Goal: Transaction & Acquisition: Subscribe to service/newsletter

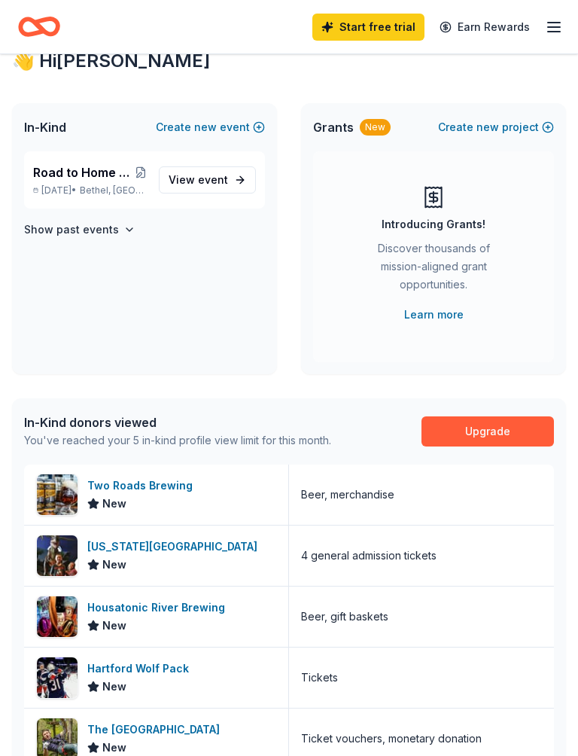
scroll to position [29, 0]
click at [137, 554] on div "Connecticut Science Center" at bounding box center [175, 546] width 176 height 18
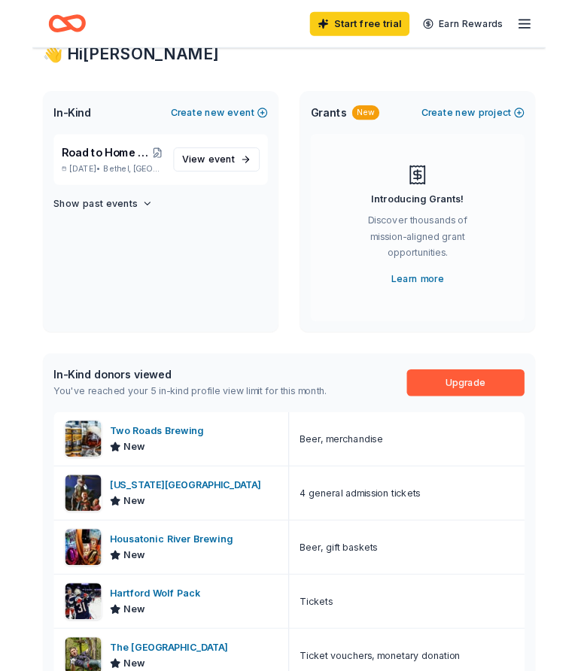
scroll to position [71, 0]
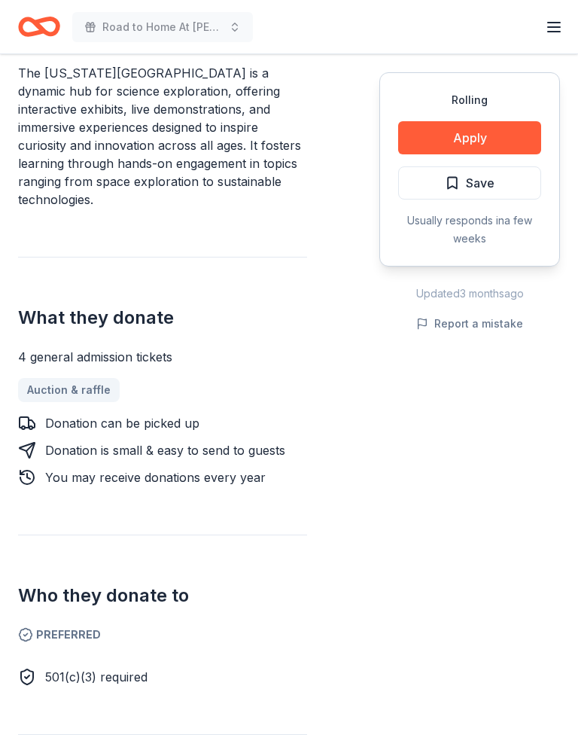
scroll to position [470, 0]
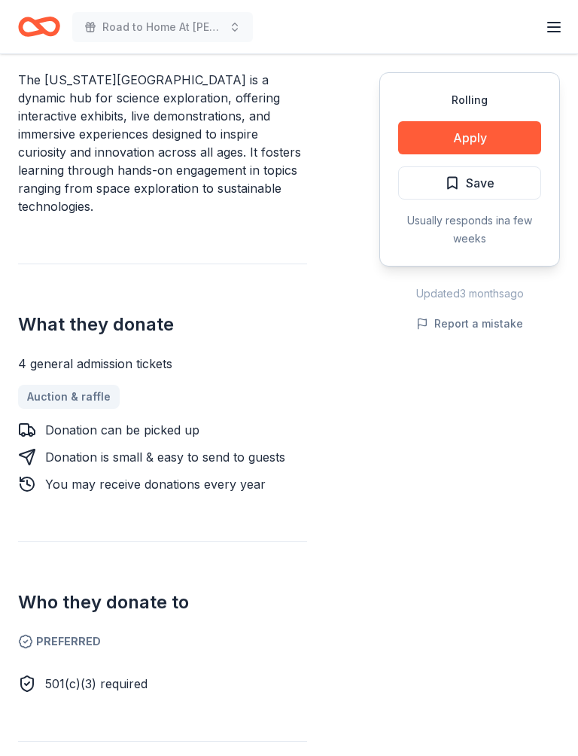
click at [474, 138] on button "Apply" at bounding box center [469, 137] width 143 height 33
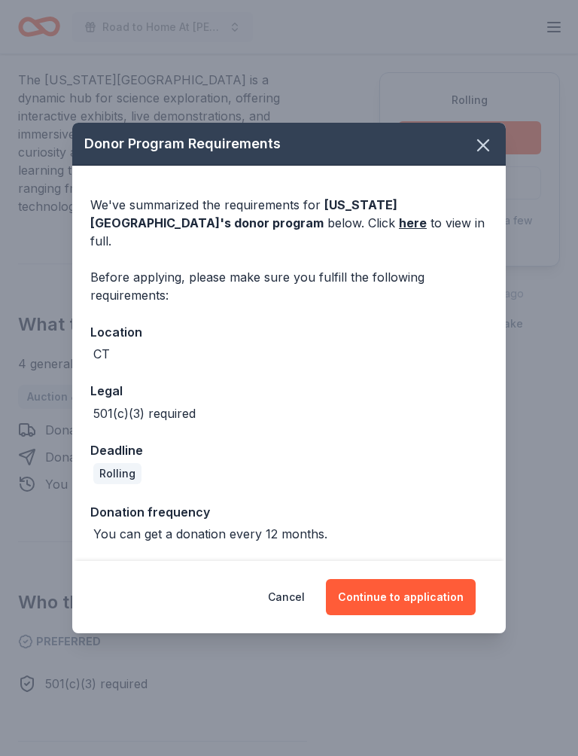
click at [403, 586] on button "Continue to application" at bounding box center [401, 597] width 150 height 36
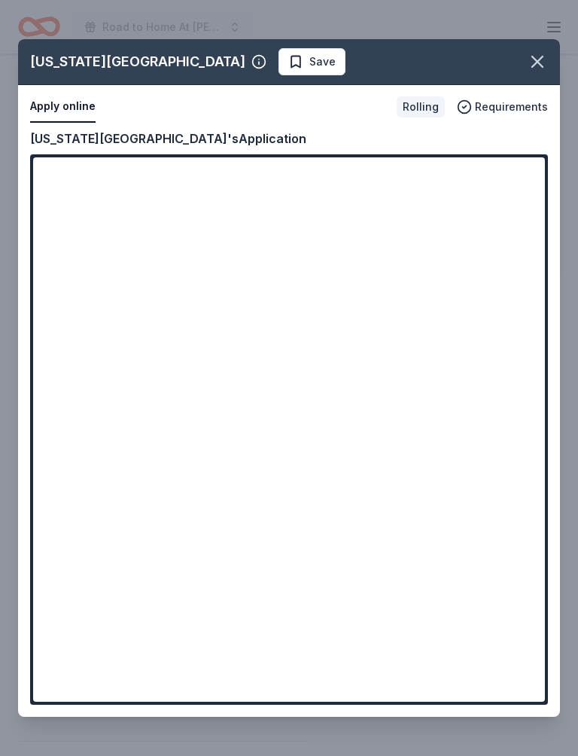
click at [63, 105] on button "Apply online" at bounding box center [62, 107] width 65 height 32
click at [60, 113] on button "Apply online" at bounding box center [62, 107] width 65 height 32
click at [537, 64] on icon "button" at bounding box center [537, 61] width 21 height 21
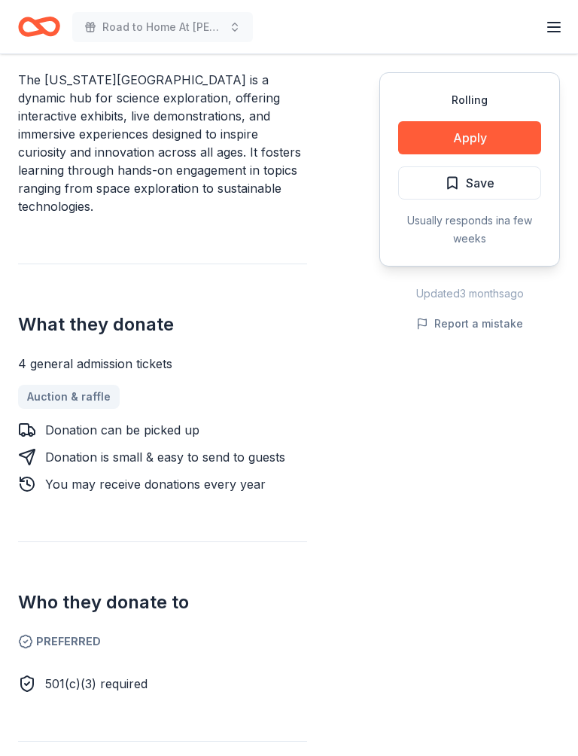
click at [78, 397] on link "Auction & raffle" at bounding box center [69, 397] width 102 height 24
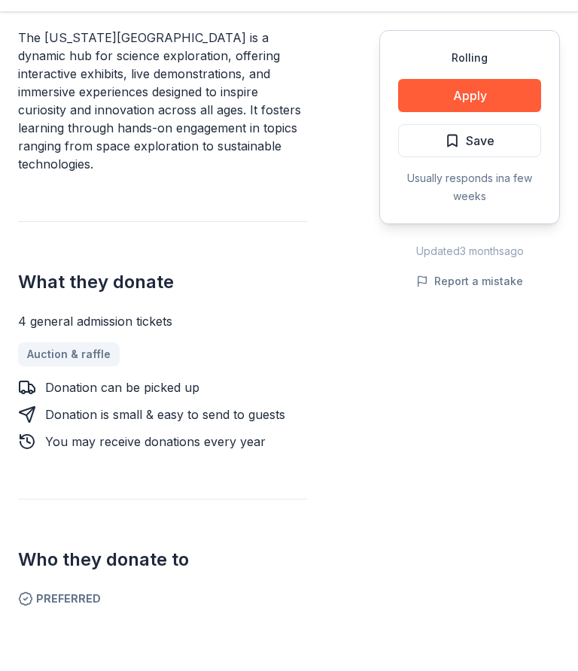
scroll to position [513, 0]
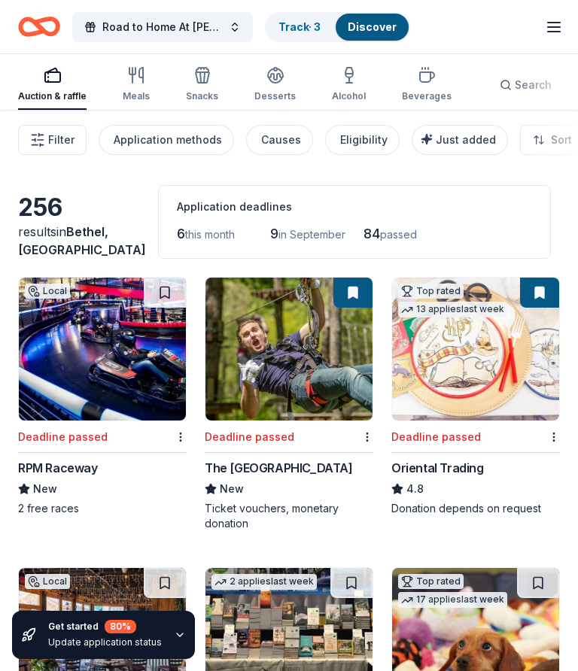
click at [140, 83] on icon "button" at bounding box center [136, 75] width 18 height 18
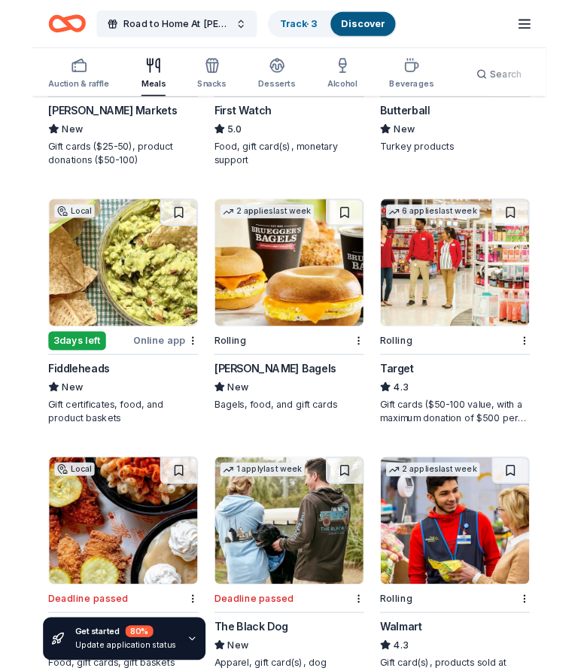
scroll to position [1215, 0]
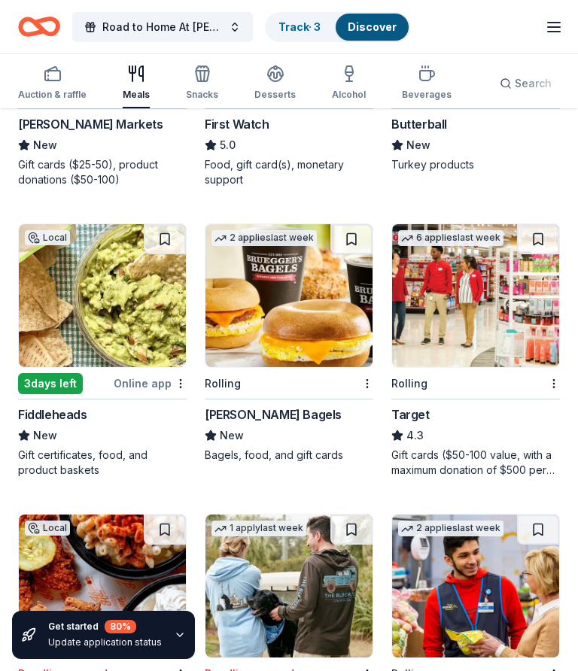
click at [448, 442] on div "4.3" at bounding box center [475, 436] width 169 height 18
click at [494, 306] on img at bounding box center [475, 295] width 167 height 143
click at [308, 29] on link "Track · 3" at bounding box center [299, 26] width 42 height 13
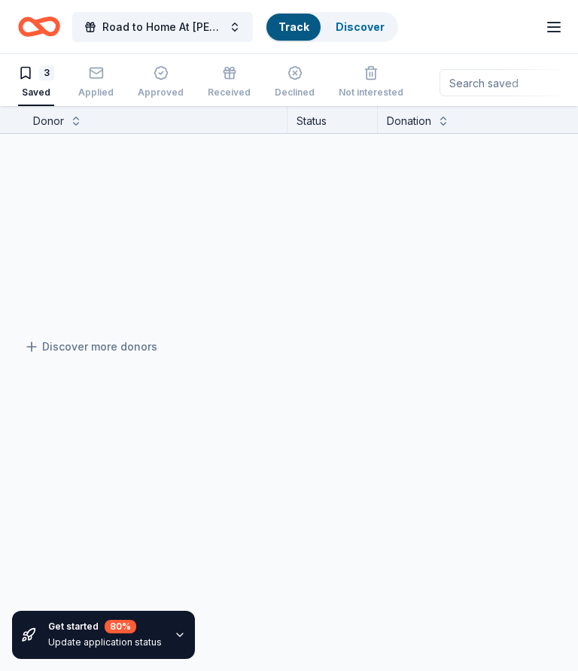
scroll to position [1, 0]
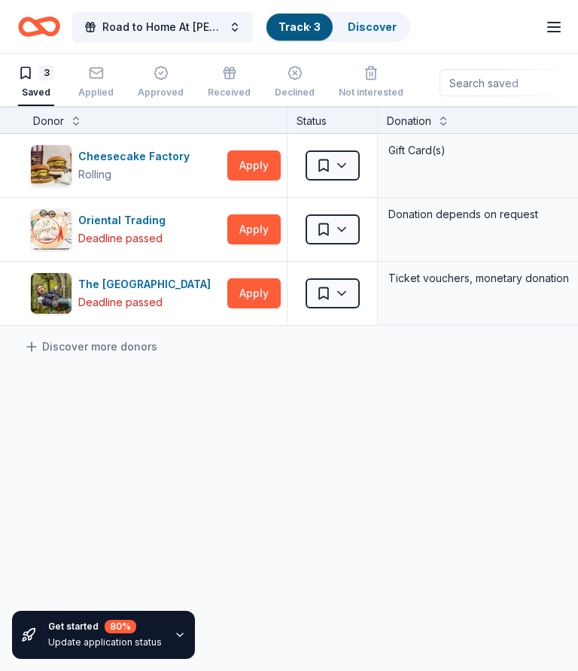
click at [254, 166] on button "Apply" at bounding box center [253, 166] width 53 height 30
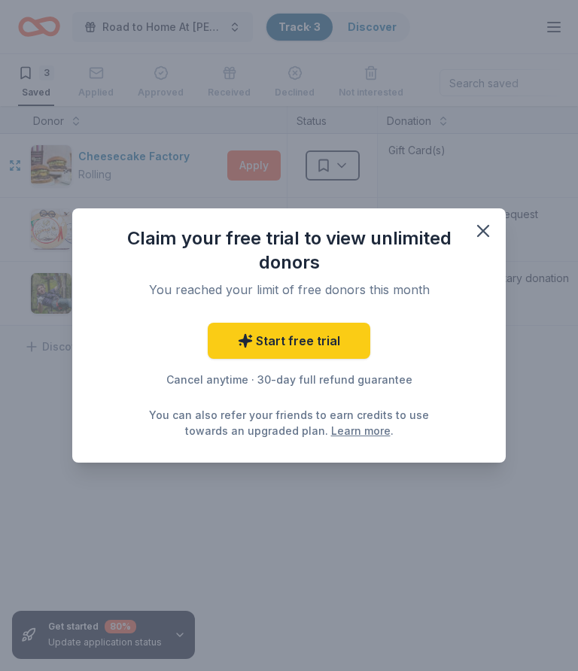
click at [488, 227] on icon "button" at bounding box center [483, 230] width 21 height 21
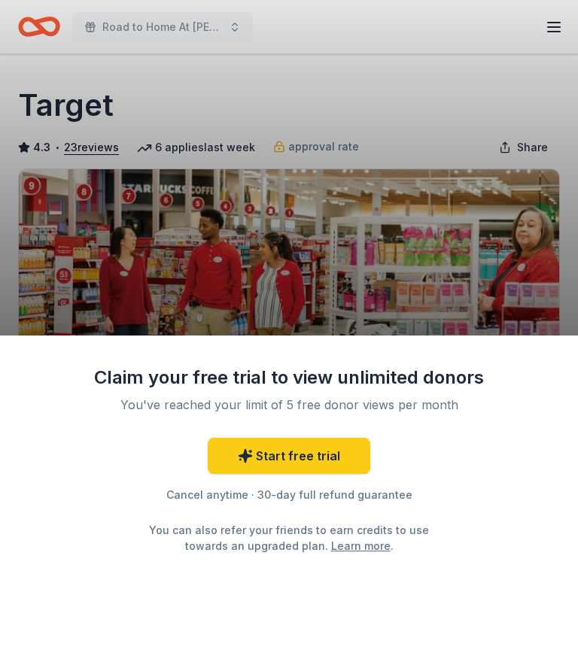
click at [407, 269] on div "Claim your free trial to view unlimited donors You've reached your limit of 5 f…" at bounding box center [289, 335] width 578 height 671
click at [494, 608] on div "Claim your free trial to view unlimited donors You've reached your limit of 5 f…" at bounding box center [289, 504] width 578 height 336
click at [442, 597] on div "Claim your free trial to view unlimited donors You've reached your limit of 5 f…" at bounding box center [289, 504] width 578 height 336
click at [287, 605] on div "Claim your free trial to view unlimited donors You've reached your limit of 5 f…" at bounding box center [289, 504] width 578 height 336
click at [104, 581] on div "Claim your free trial to view unlimited donors You've reached your limit of 5 f…" at bounding box center [289, 504] width 578 height 336
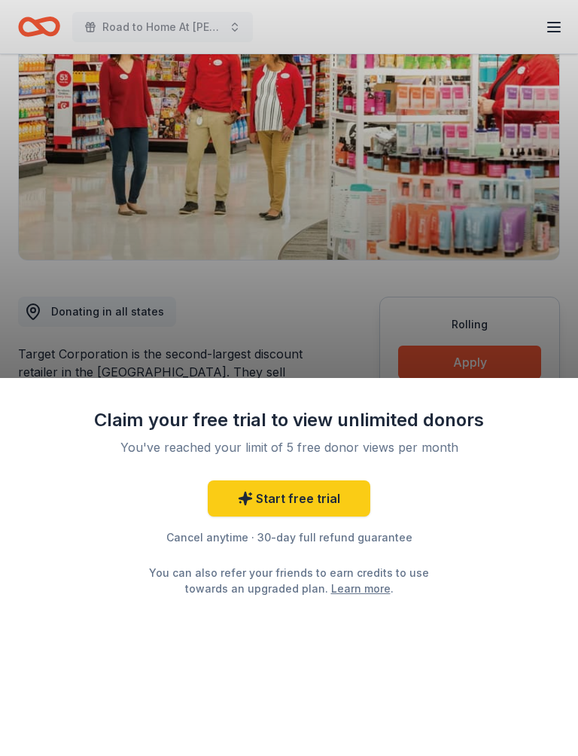
scroll to position [196, 0]
click at [314, 497] on link "Start free trial" at bounding box center [289, 498] width 163 height 36
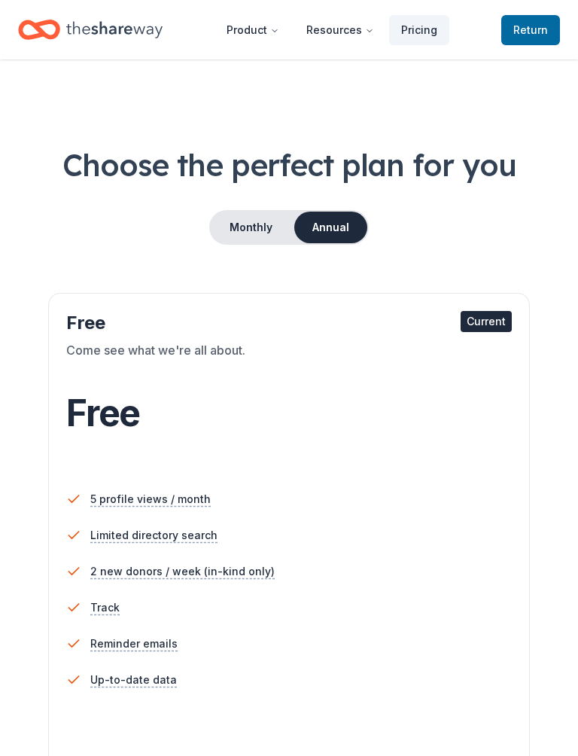
click at [299, 495] on li "5 profile views / month" at bounding box center [288, 499] width 445 height 36
